Goal: Check status: Check status

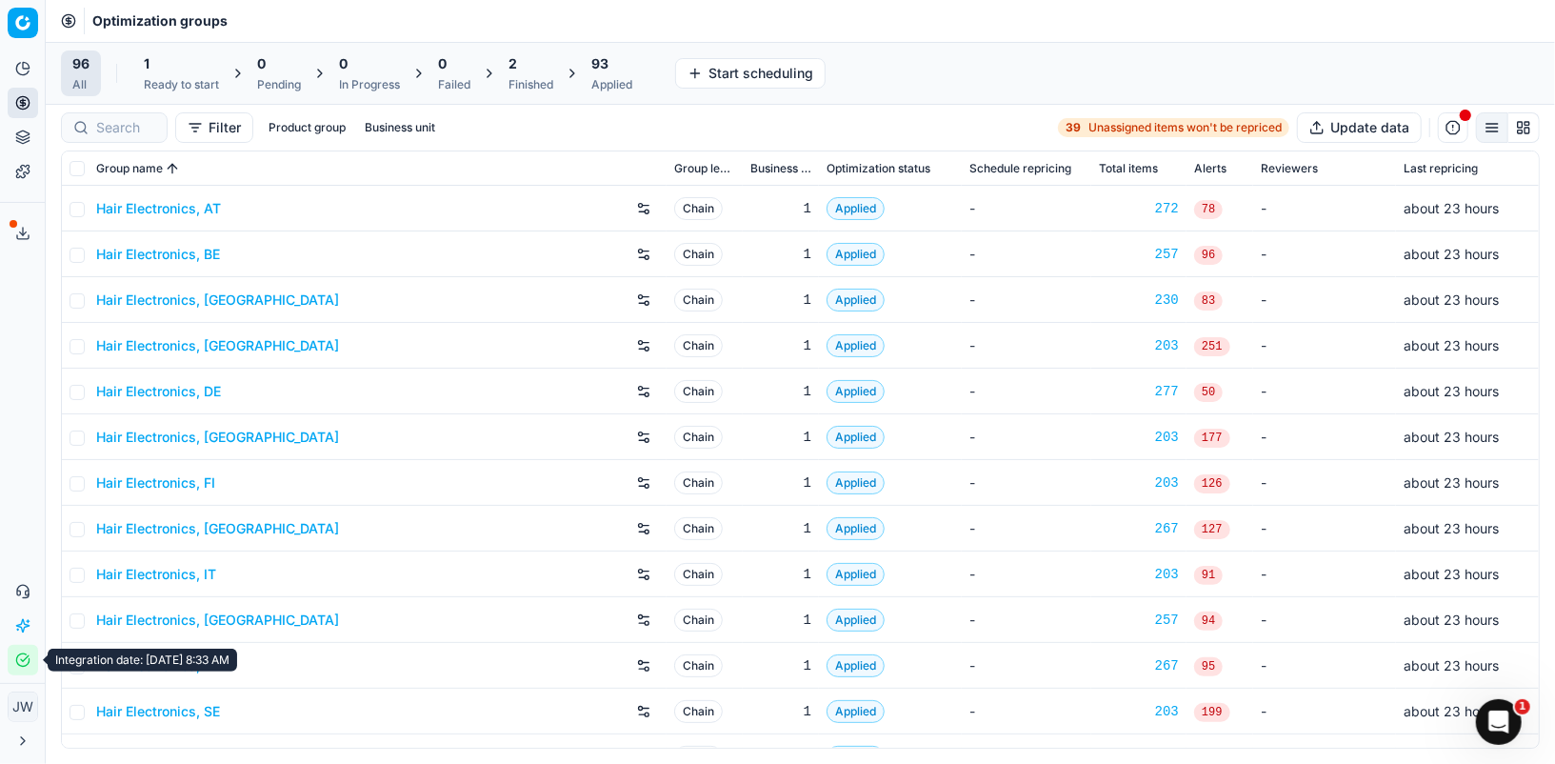
click at [17, 651] on button "Integration status" at bounding box center [23, 660] width 30 height 30
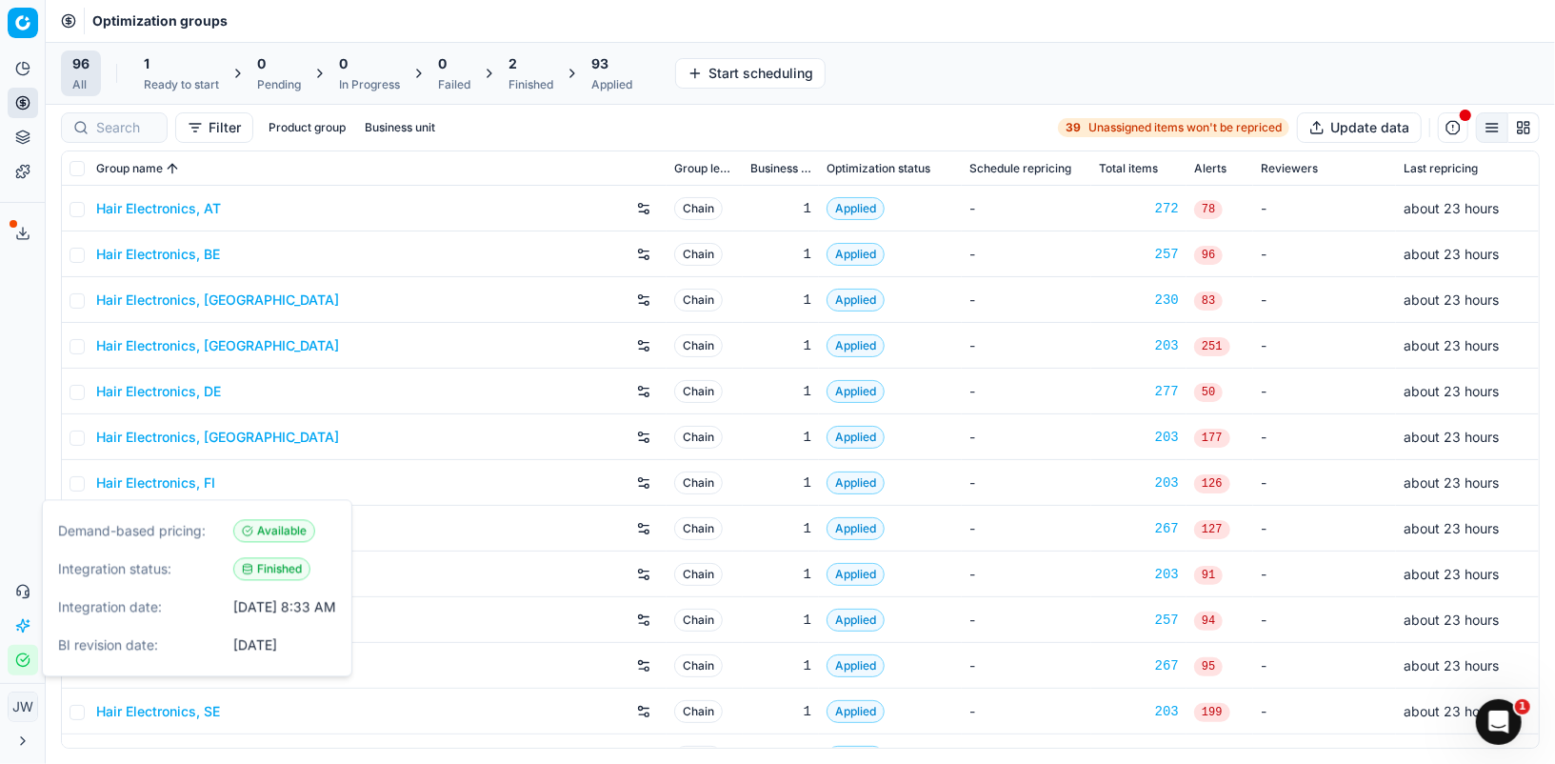
click at [184, 69] on div "1" at bounding box center [181, 63] width 75 height 19
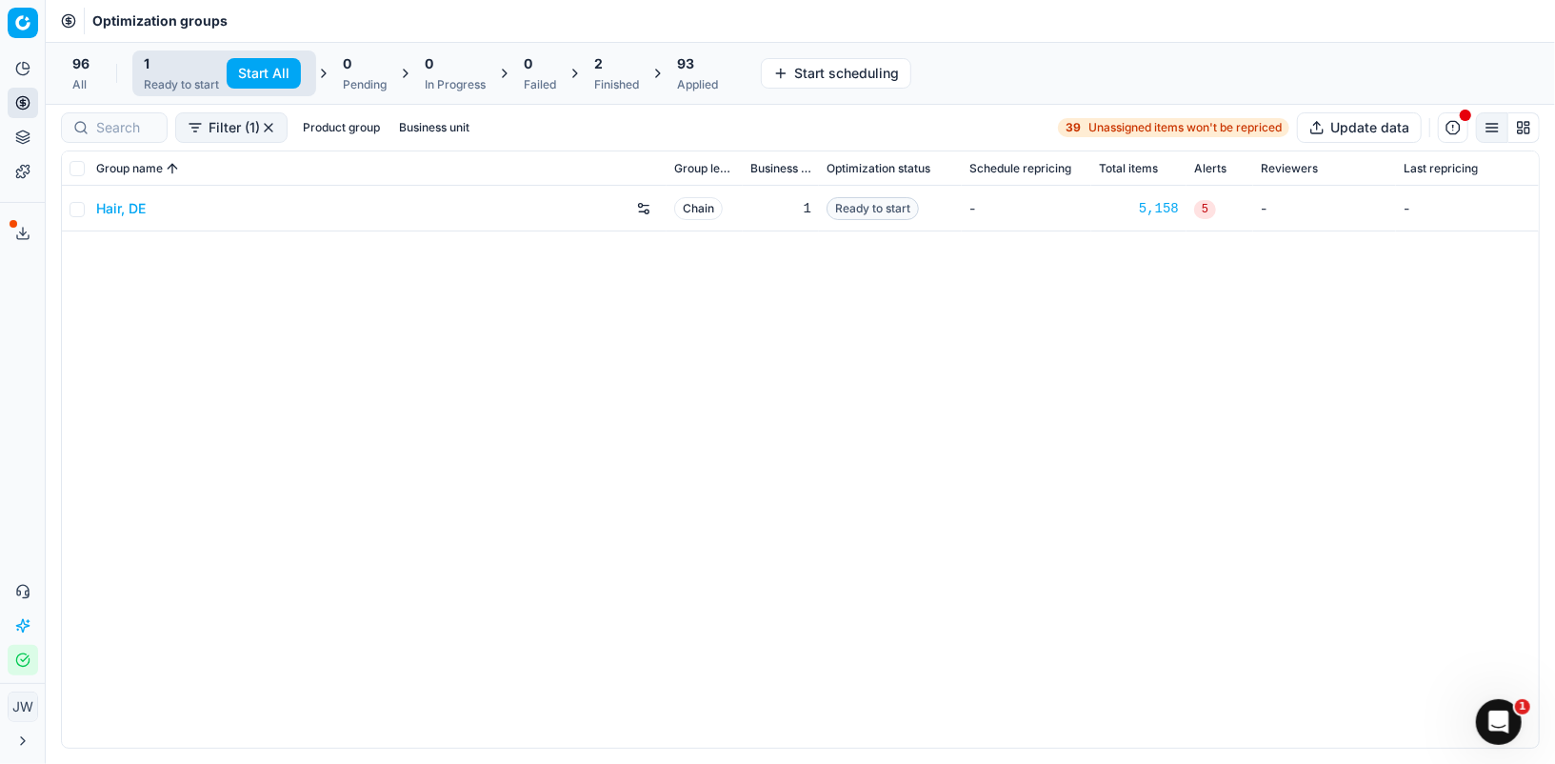
click at [603, 81] on div "Finished" at bounding box center [616, 84] width 45 height 15
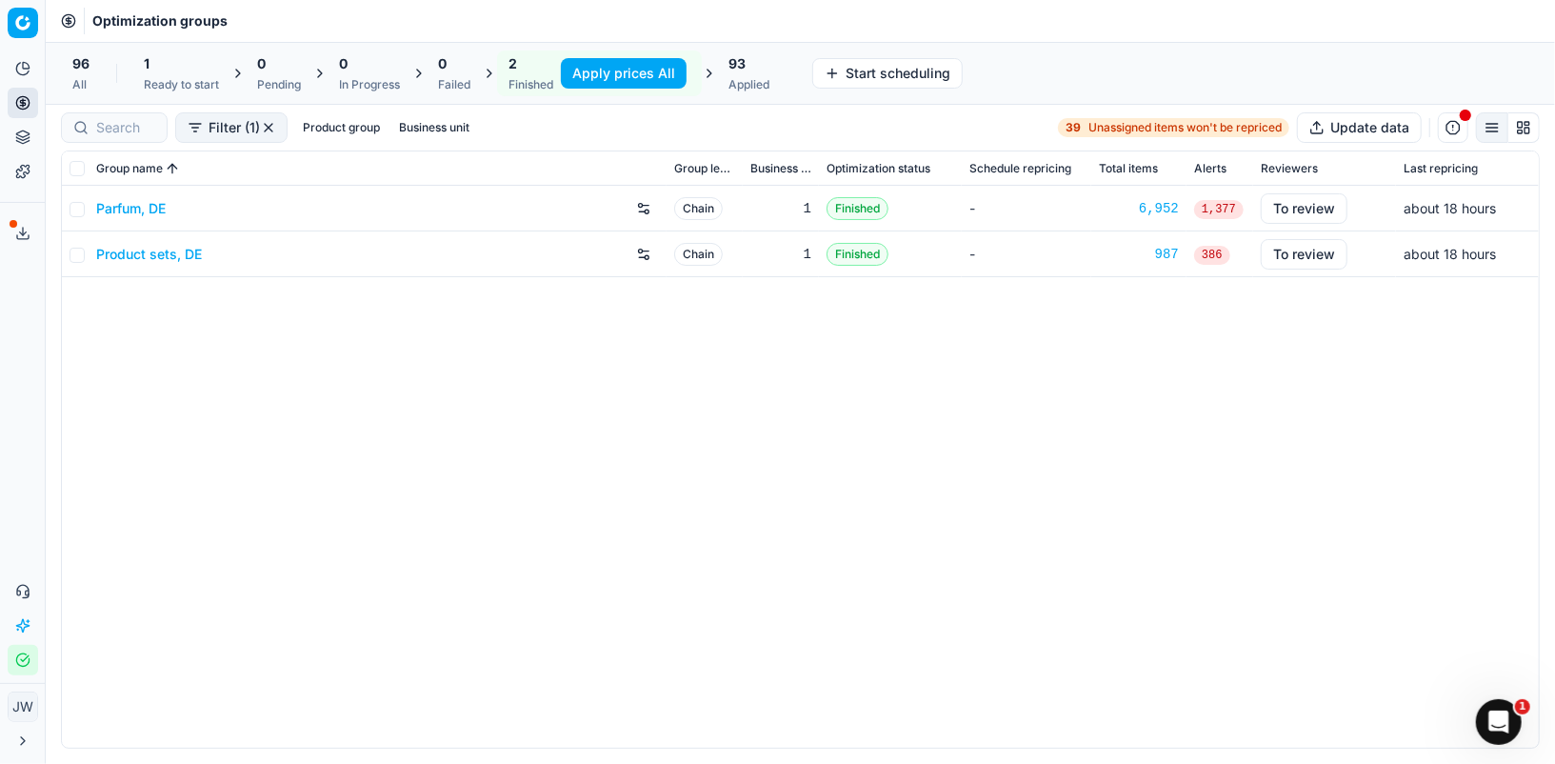
click at [147, 84] on div "Ready to start" at bounding box center [181, 84] width 75 height 15
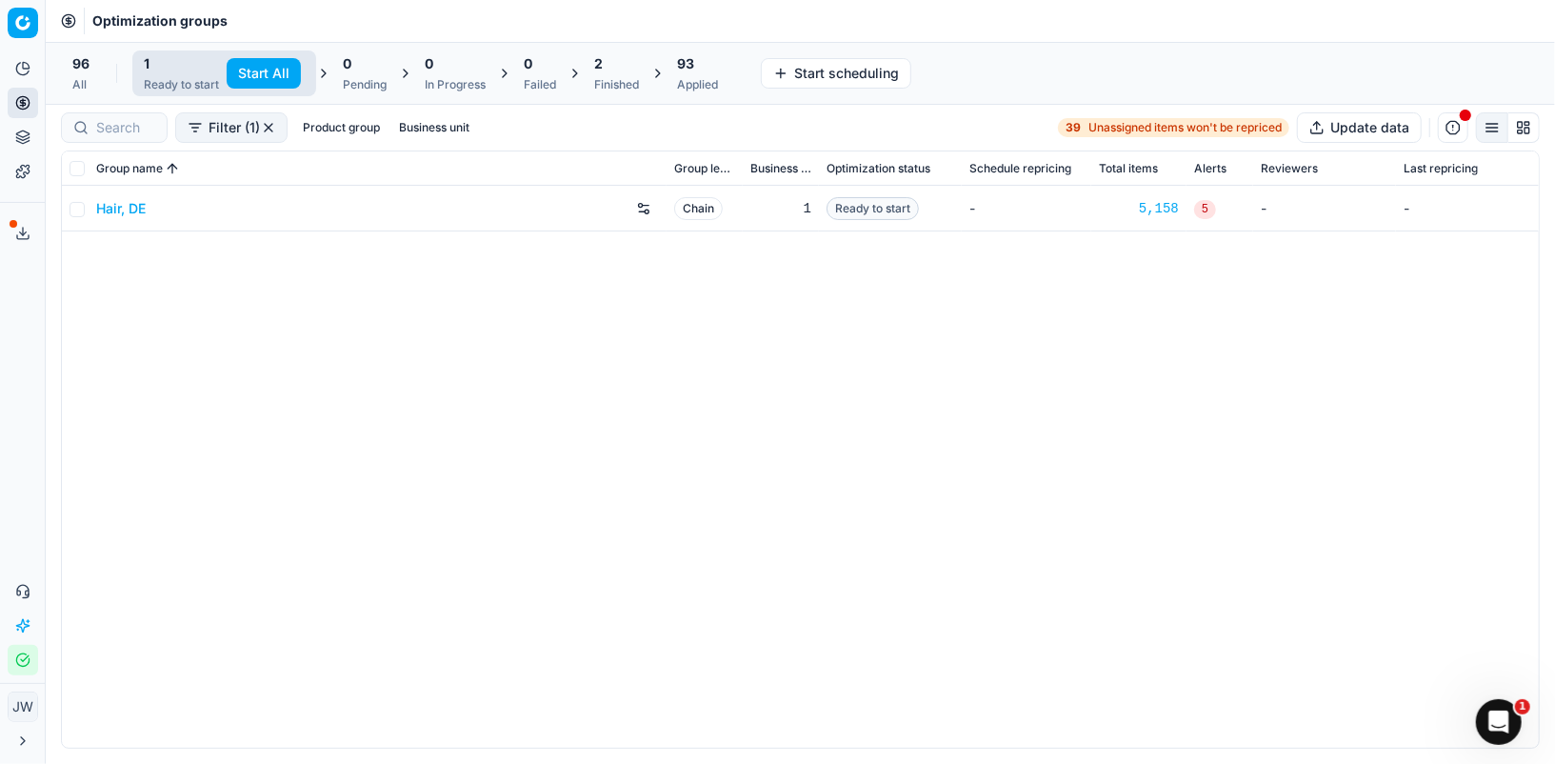
click at [114, 212] on link "Hair, DE" at bounding box center [121, 208] width 50 height 19
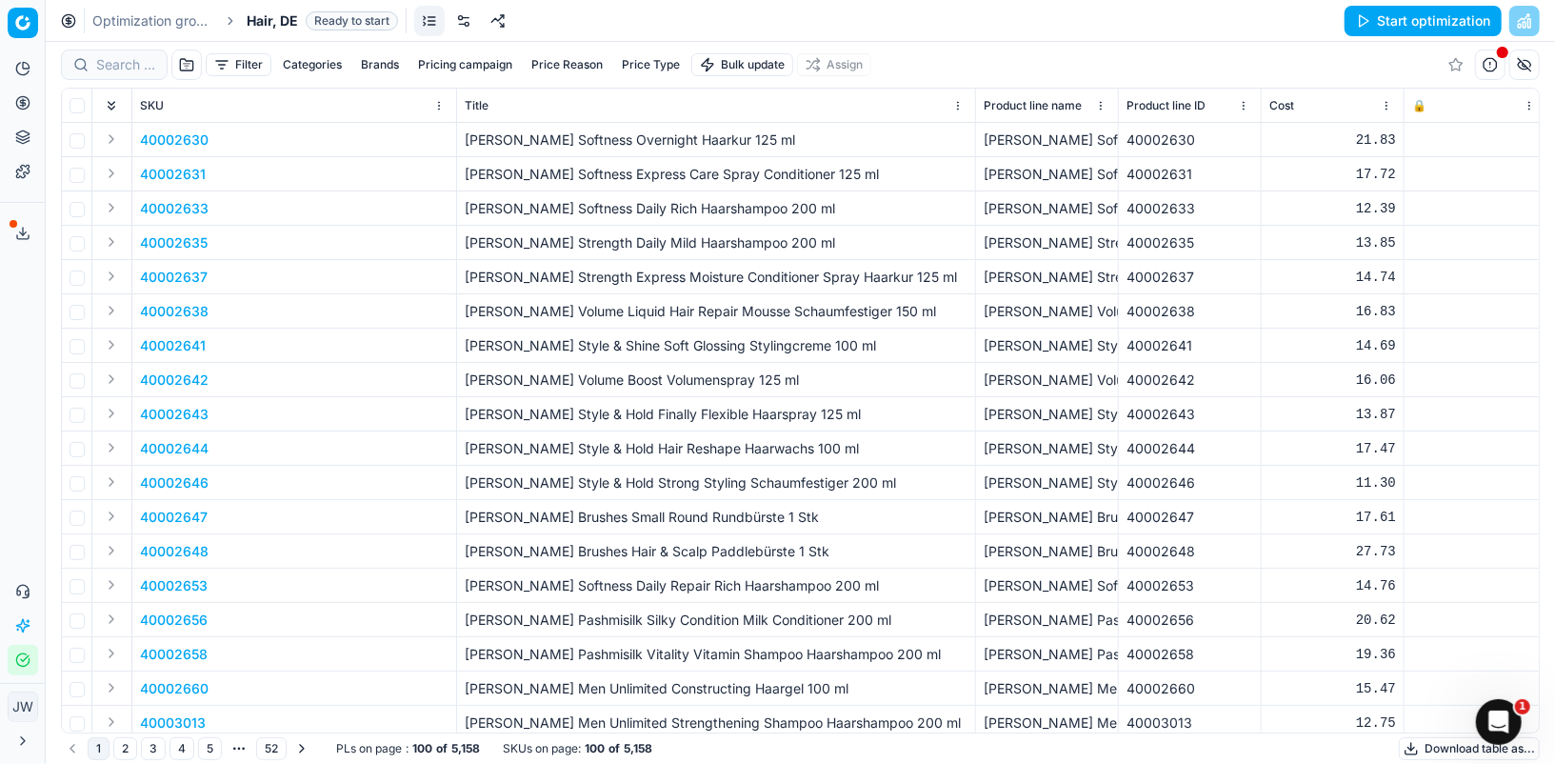
click at [458, 28] on link at bounding box center [463, 21] width 30 height 30
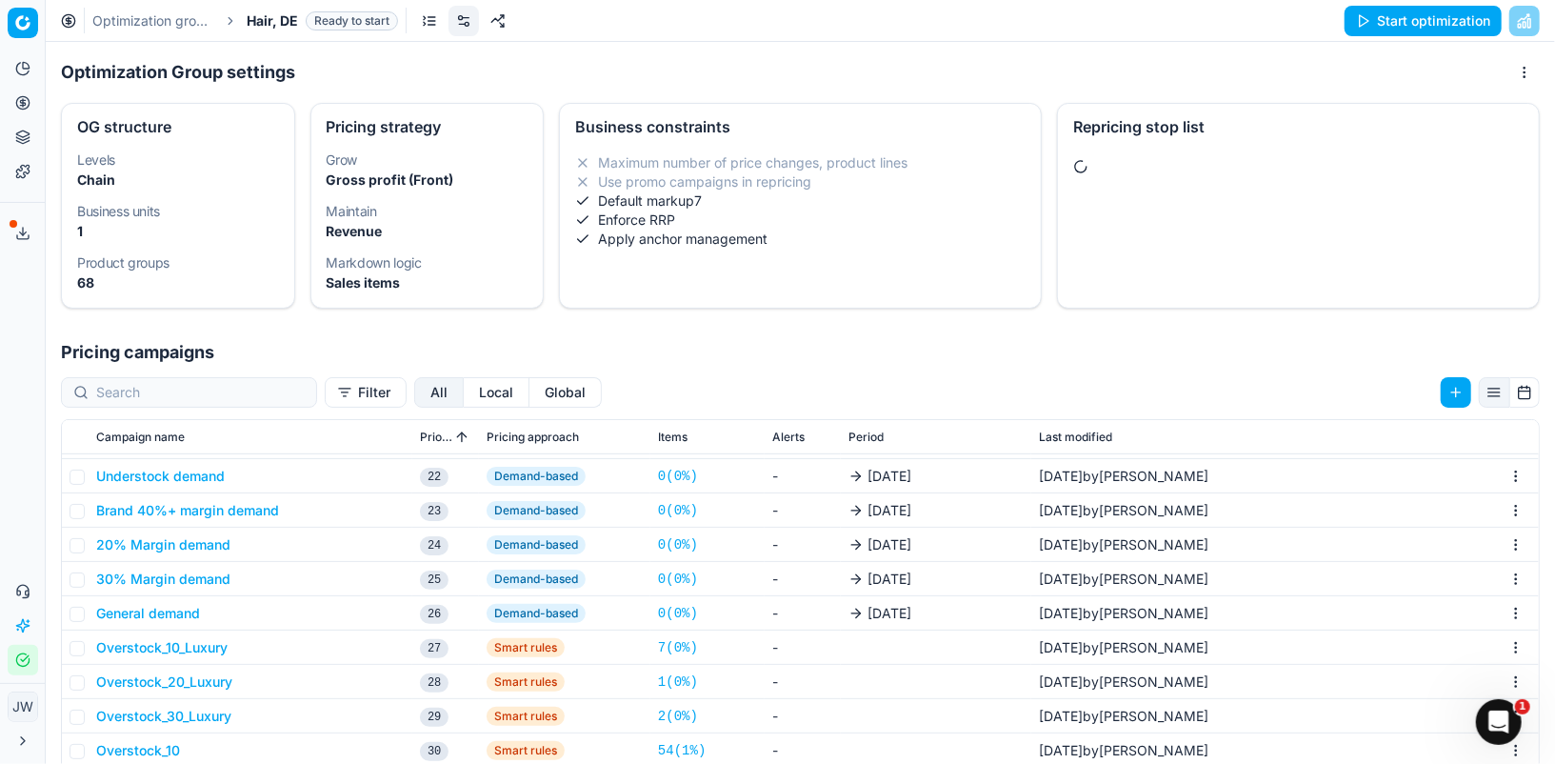
click at [464, 403] on button "Local" at bounding box center [497, 392] width 66 height 30
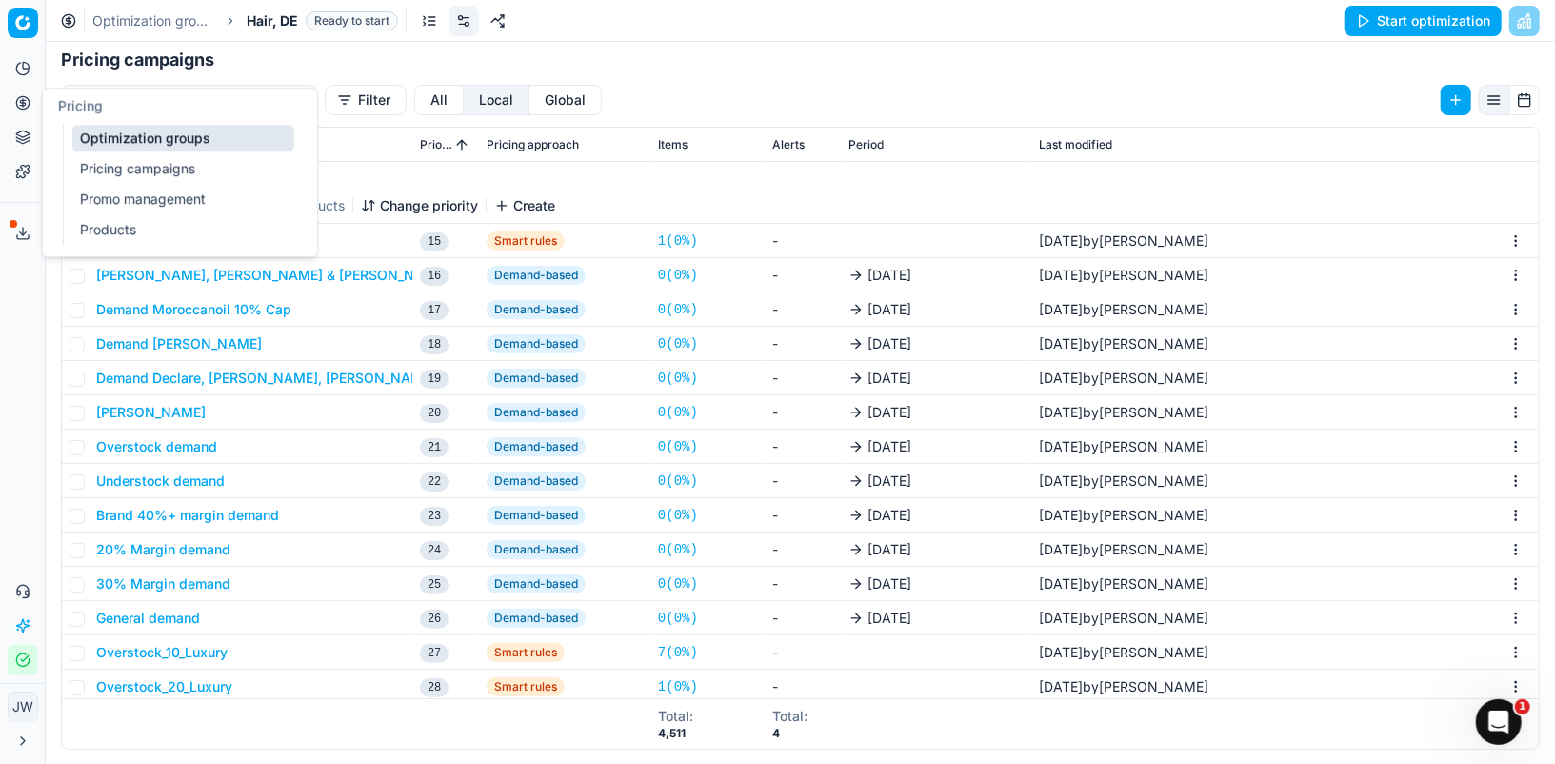
click at [27, 108] on circle at bounding box center [22, 102] width 12 height 12
click at [124, 139] on link "Optimization groups" at bounding box center [183, 138] width 222 height 27
